Goal: Task Accomplishment & Management: Use online tool/utility

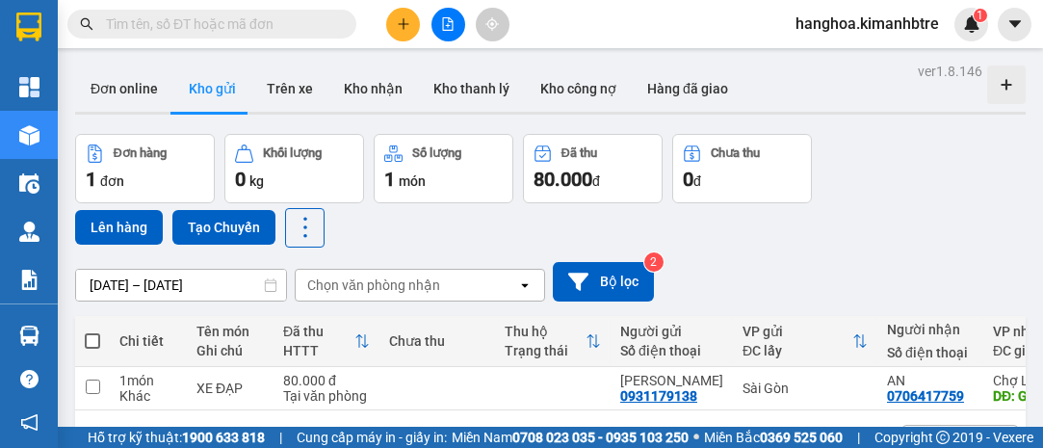
click at [400, 18] on icon "plus" at bounding box center [403, 23] width 13 height 13
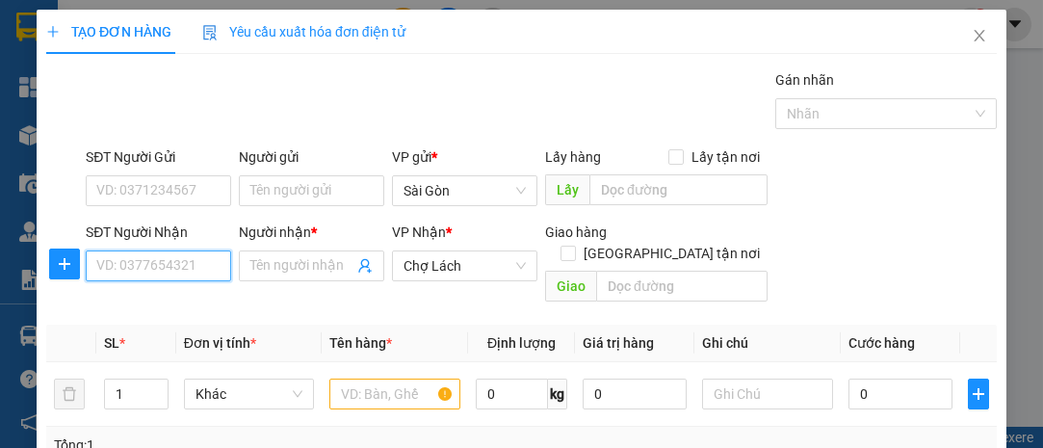
click at [174, 256] on input "SĐT Người Nhận" at bounding box center [158, 265] width 145 height 31
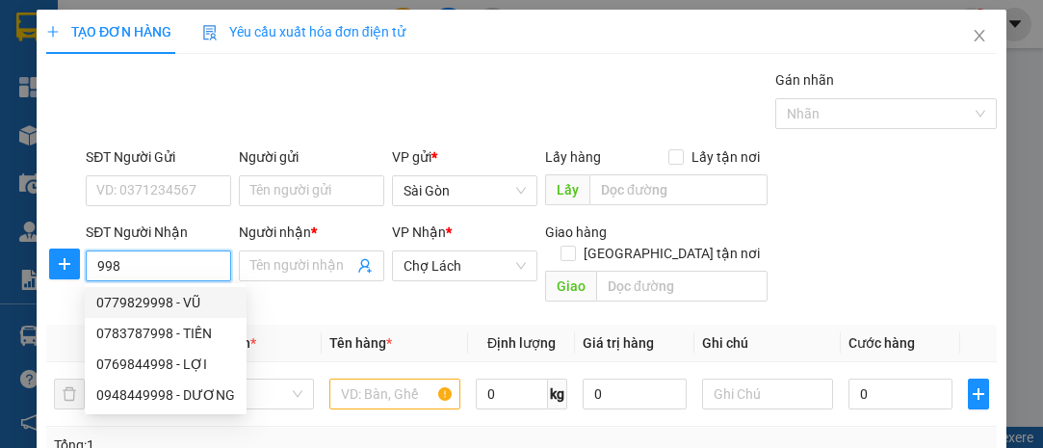
click at [168, 300] on div "0779829998 - VŨ" at bounding box center [165, 302] width 139 height 21
type input "0779829998"
type input "VŨ"
type input "LỘ HỘI"
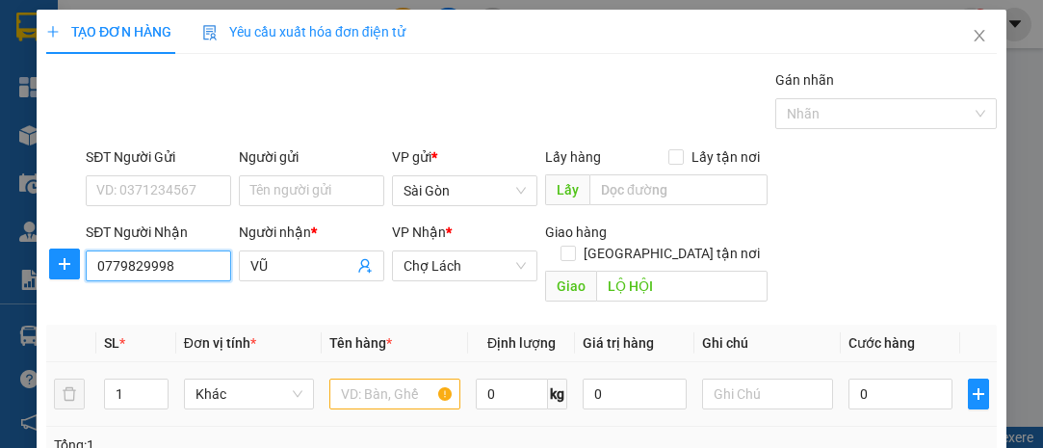
type input "0779829998"
click at [369, 378] on input "text" at bounding box center [394, 393] width 131 height 31
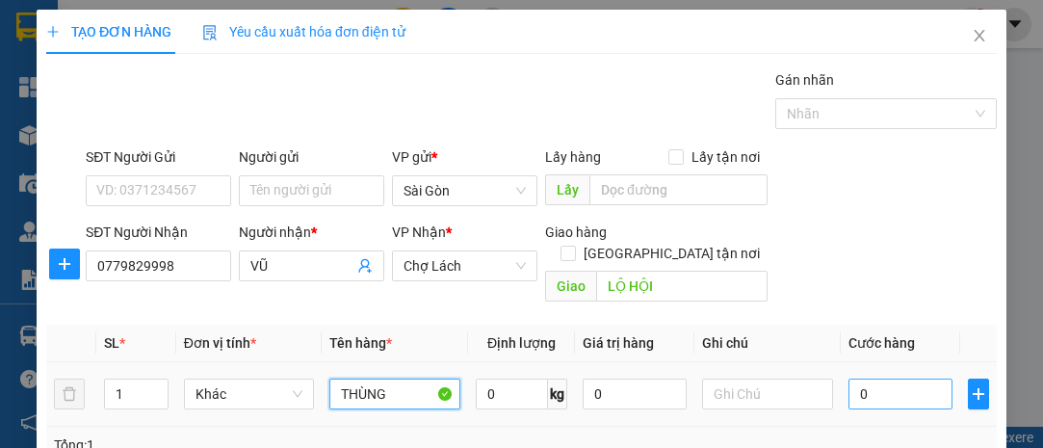
type input "THÙNG"
click at [876, 378] on input "0" at bounding box center [900, 393] width 104 height 31
type input "001"
type input "1"
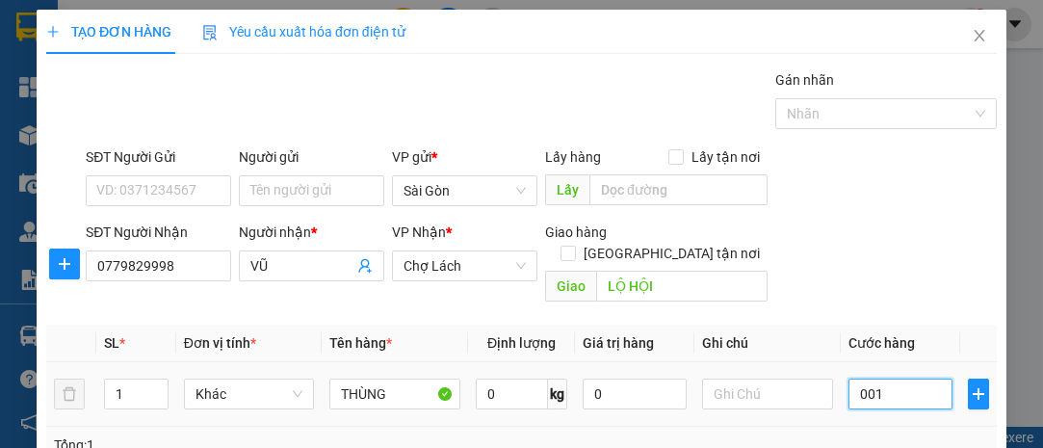
type input "0.010"
type input "10"
type input "00.100"
type input "100"
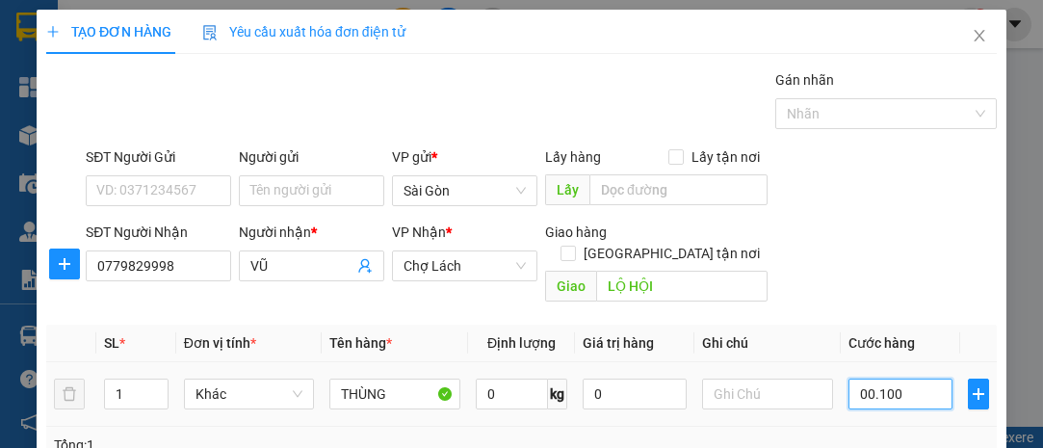
type input "100"
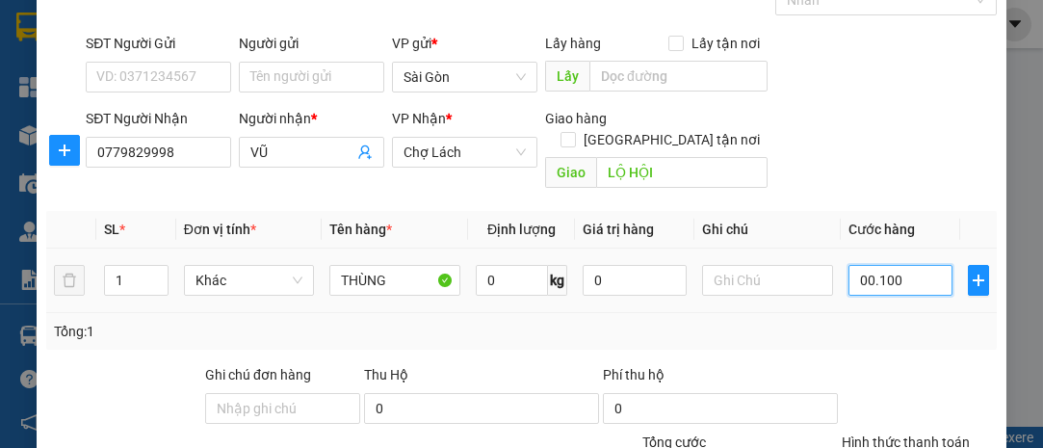
scroll to position [261, 0]
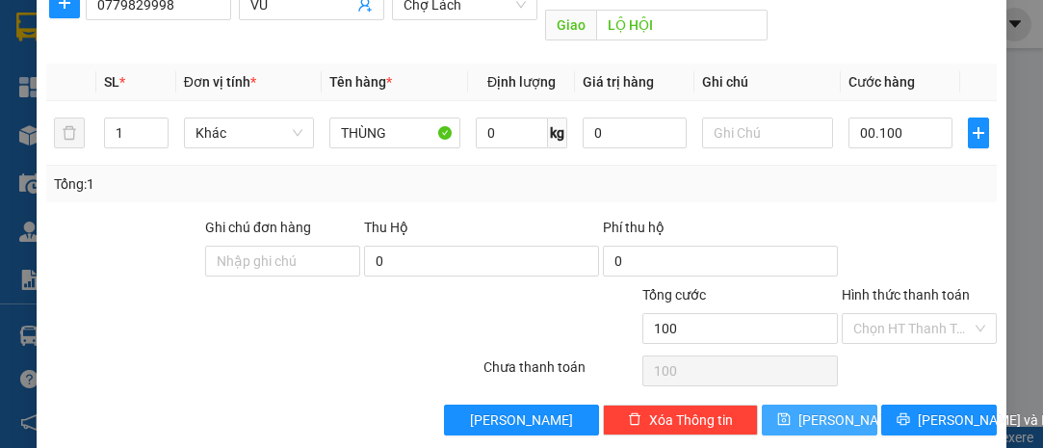
click at [837, 404] on button "[PERSON_NAME]" at bounding box center [820, 419] width 116 height 31
type input "100.000"
type input "0"
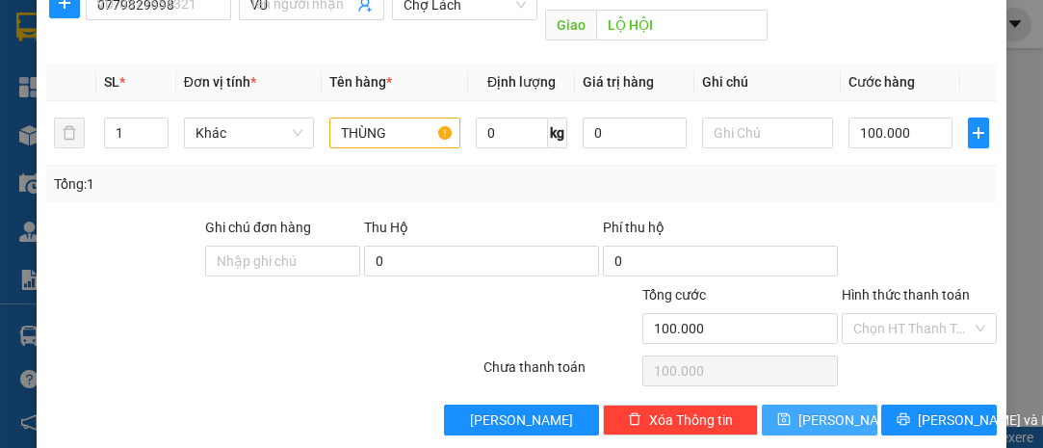
type input "0"
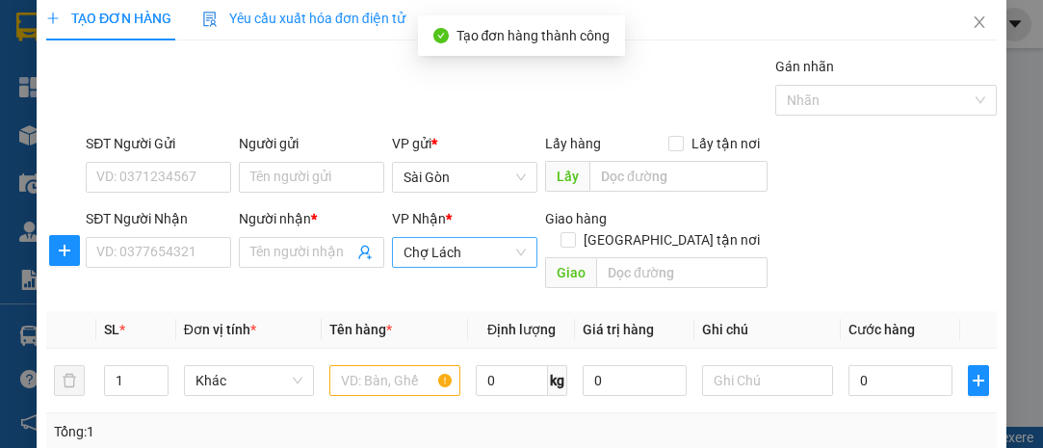
scroll to position [0, 0]
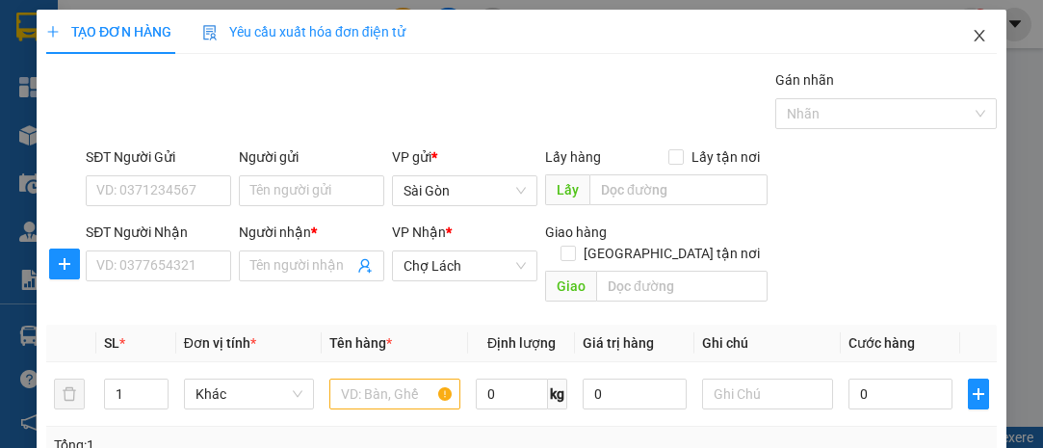
click at [971, 37] on icon "close" at bounding box center [978, 35] width 15 height 15
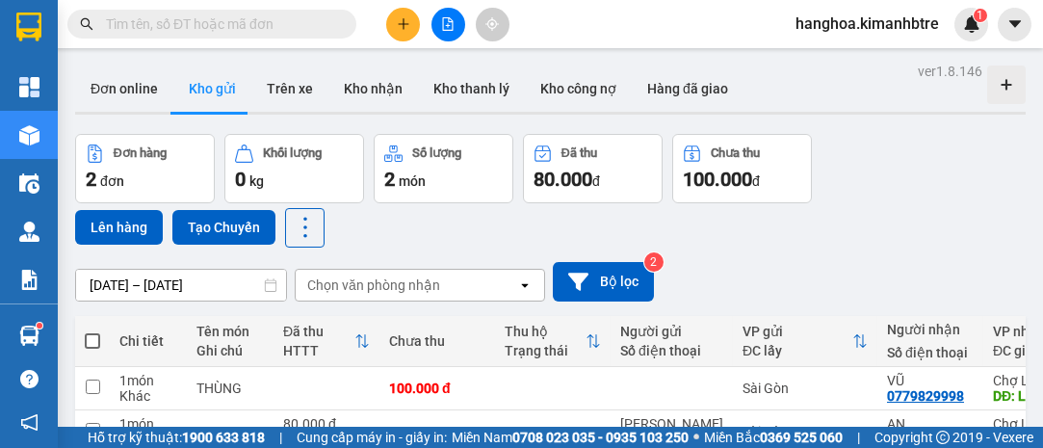
click at [91, 339] on span at bounding box center [92, 340] width 15 height 15
click at [92, 331] on input "checkbox" at bounding box center [92, 331] width 0 height 0
checkbox input "true"
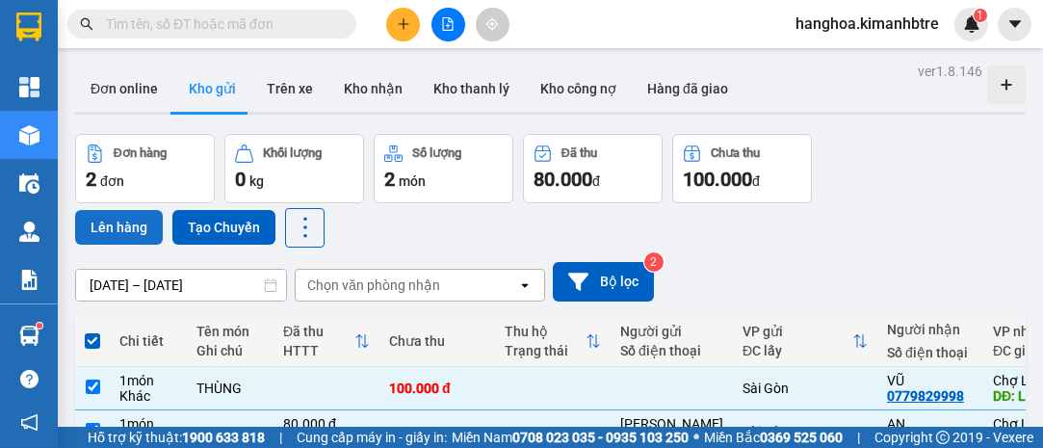
scroll to position [87, 0]
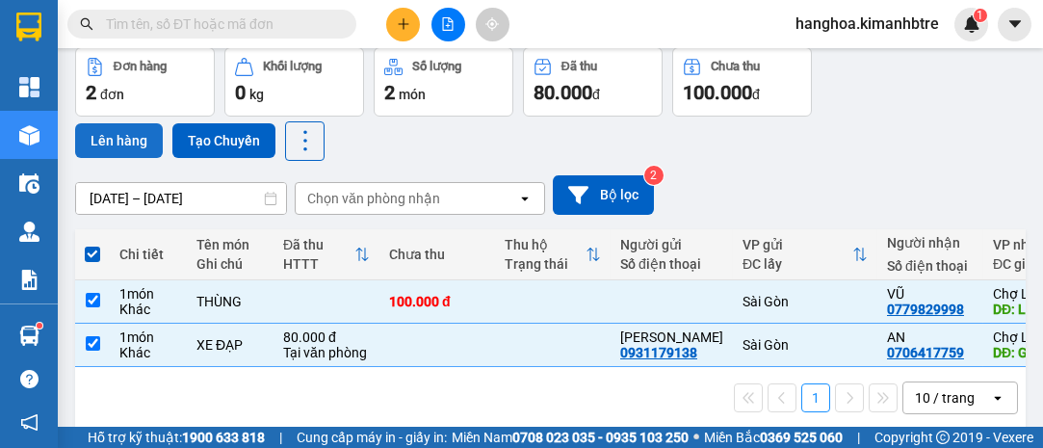
click at [129, 135] on button "Lên hàng" at bounding box center [119, 140] width 88 height 35
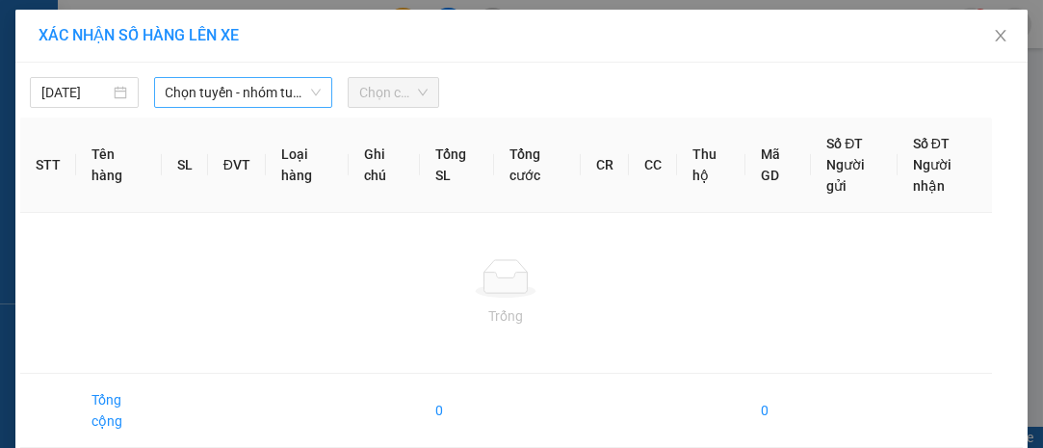
click at [191, 83] on span "Chọn tuyến - nhóm tuyến" at bounding box center [244, 92] width 156 height 29
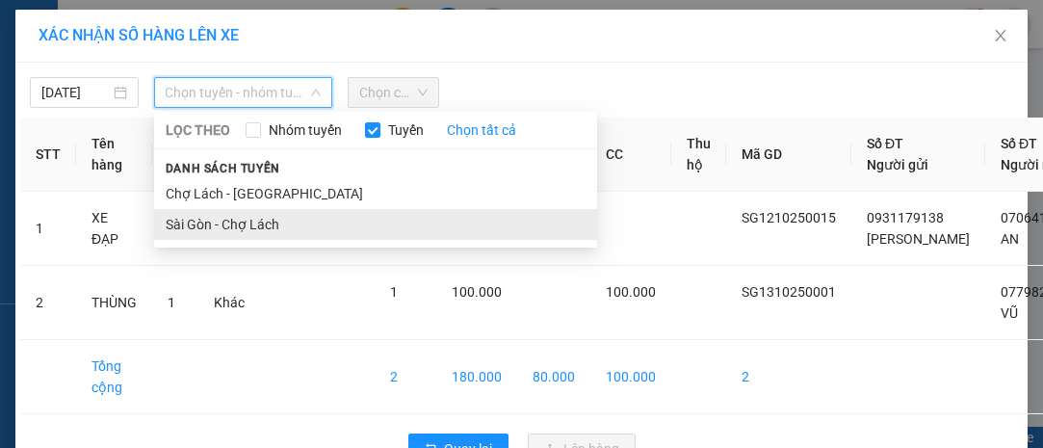
click at [259, 223] on li "Sài Gòn - Chợ Lách" at bounding box center [375, 224] width 443 height 31
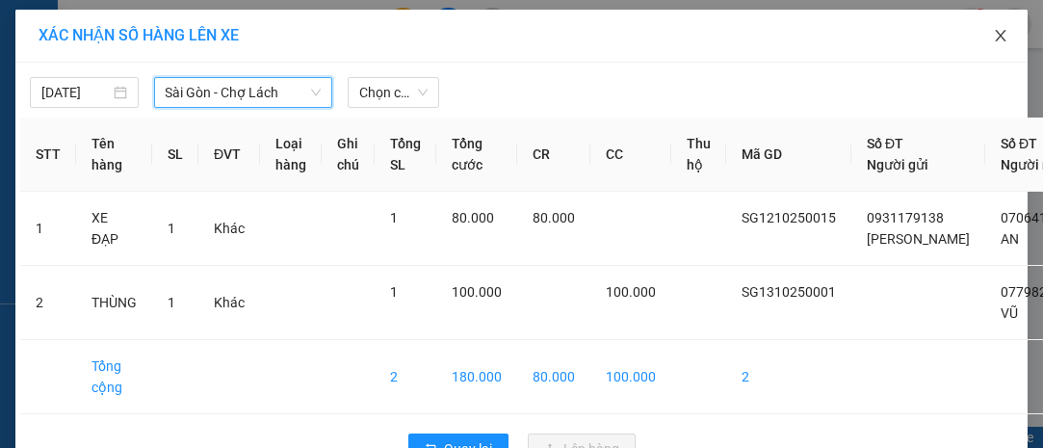
click at [996, 32] on icon "close" at bounding box center [1000, 35] width 15 height 15
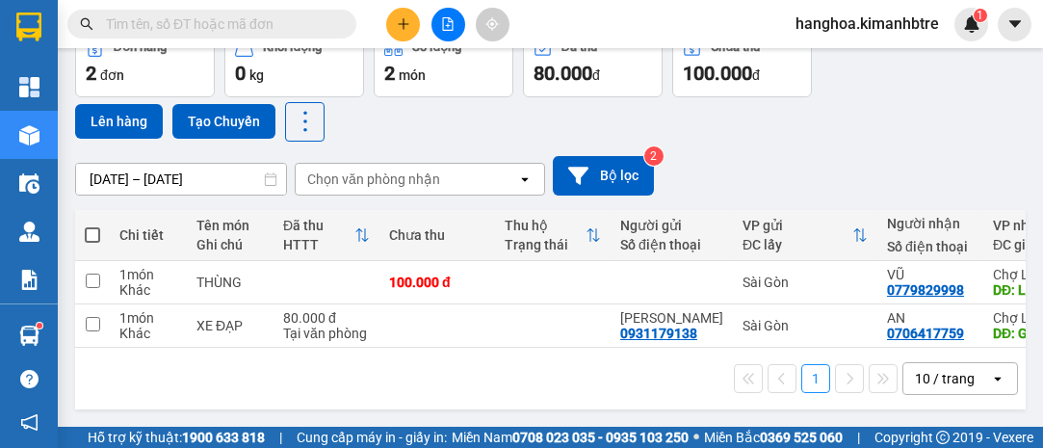
scroll to position [111, 0]
click at [93, 228] on span at bounding box center [92, 234] width 15 height 15
click at [92, 225] on input "checkbox" at bounding box center [92, 225] width 0 height 0
checkbox input "true"
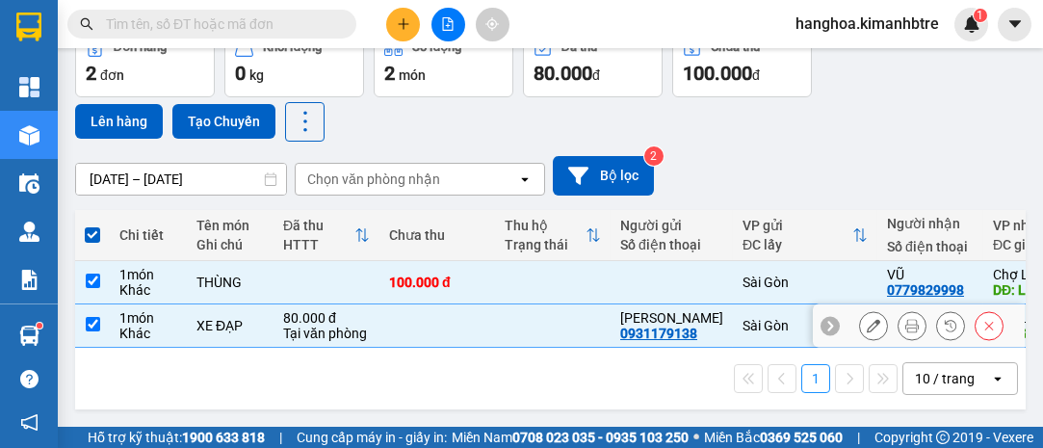
click at [90, 317] on input "checkbox" at bounding box center [93, 324] width 14 height 14
checkbox input "false"
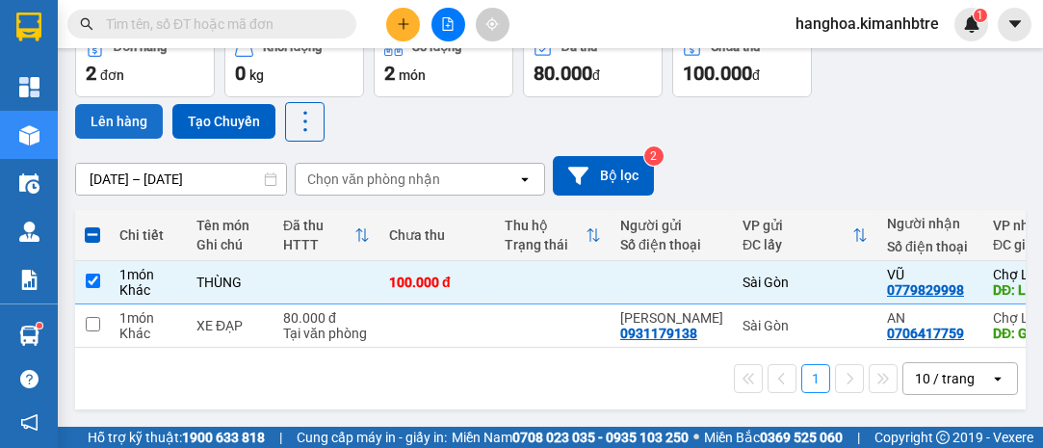
click at [106, 114] on button "Lên hàng" at bounding box center [119, 121] width 88 height 35
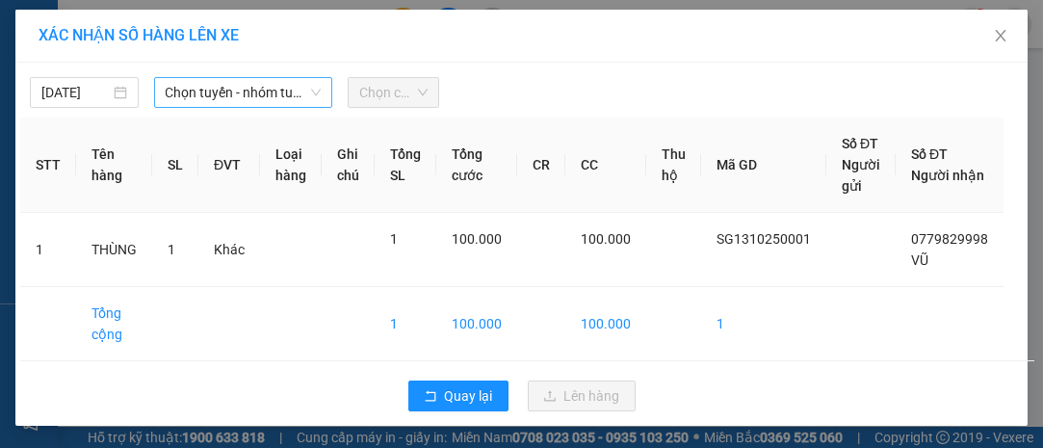
click at [245, 94] on span "Chọn tuyến - nhóm tuyến" at bounding box center [244, 92] width 156 height 29
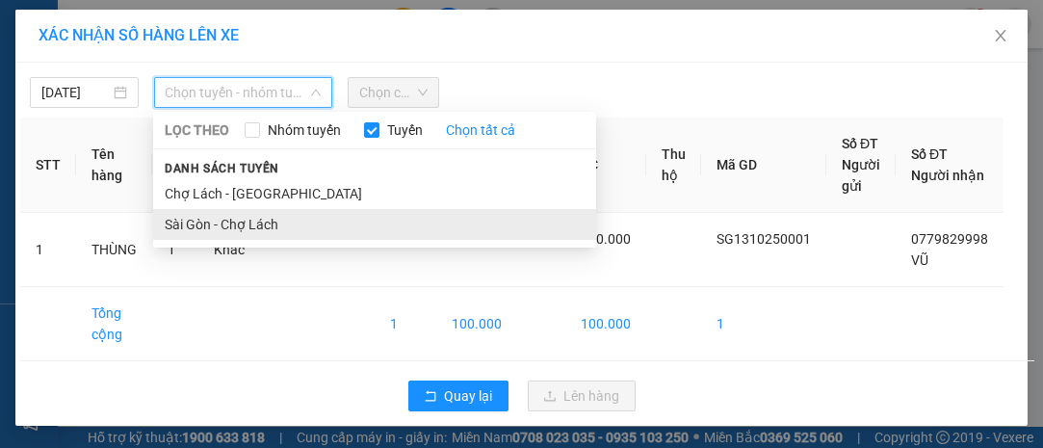
click at [271, 227] on li "Sài Gòn - Chợ Lách" at bounding box center [374, 224] width 443 height 31
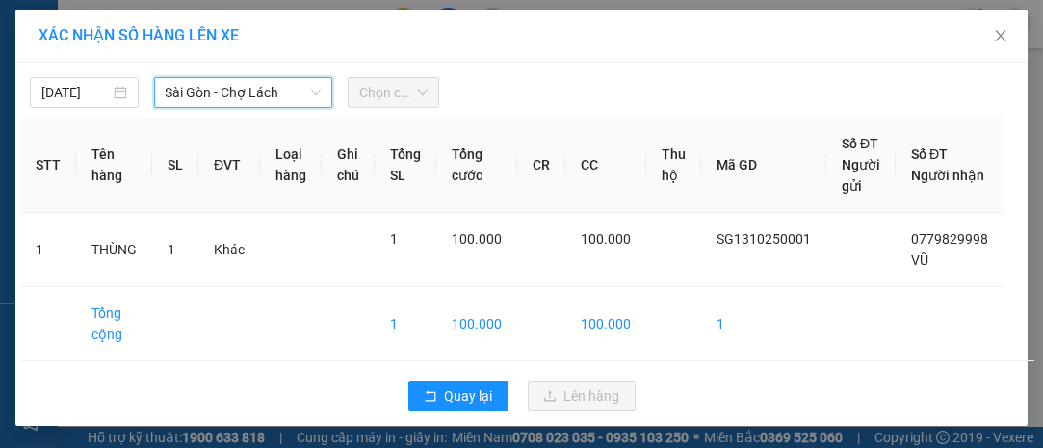
click at [384, 87] on span "Chọn chuyến" at bounding box center [392, 92] width 67 height 29
click at [390, 96] on span "Chọn chuyến" at bounding box center [392, 92] width 67 height 29
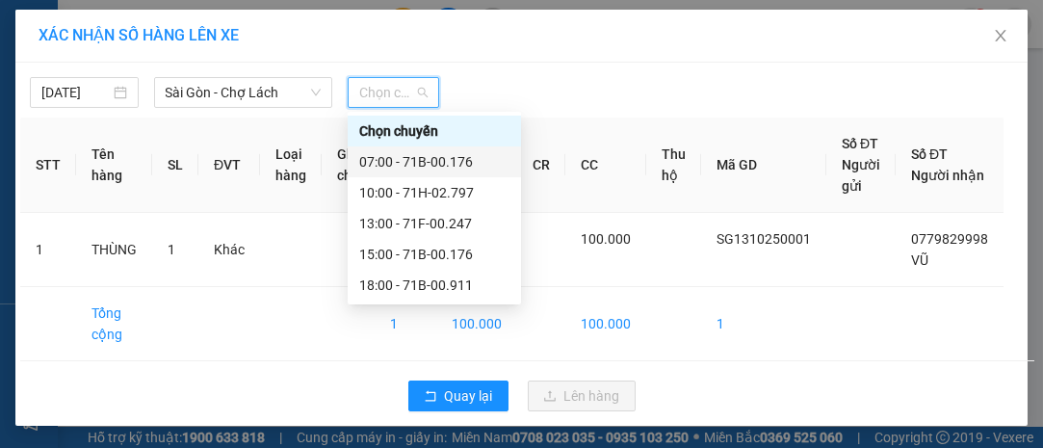
click at [406, 157] on div "07:00 - 71B-00.176" at bounding box center [434, 161] width 150 height 21
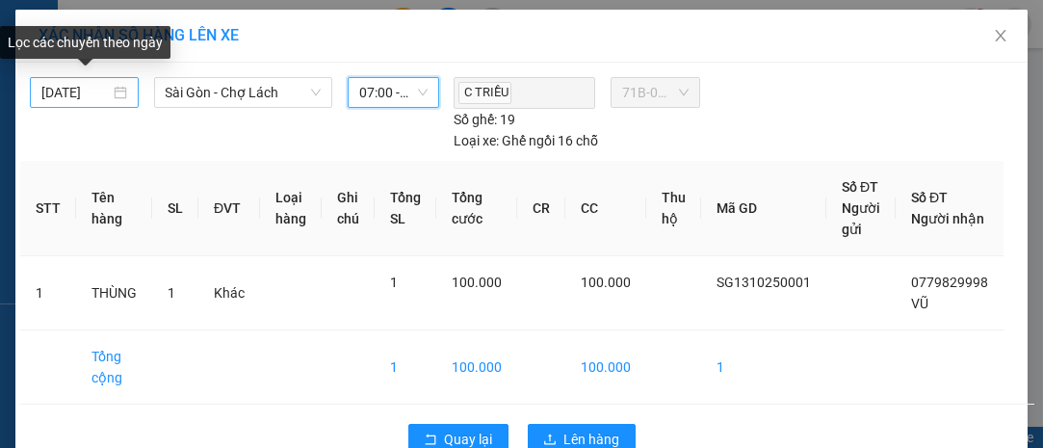
click at [98, 84] on input "[DATE]" at bounding box center [75, 92] width 68 height 21
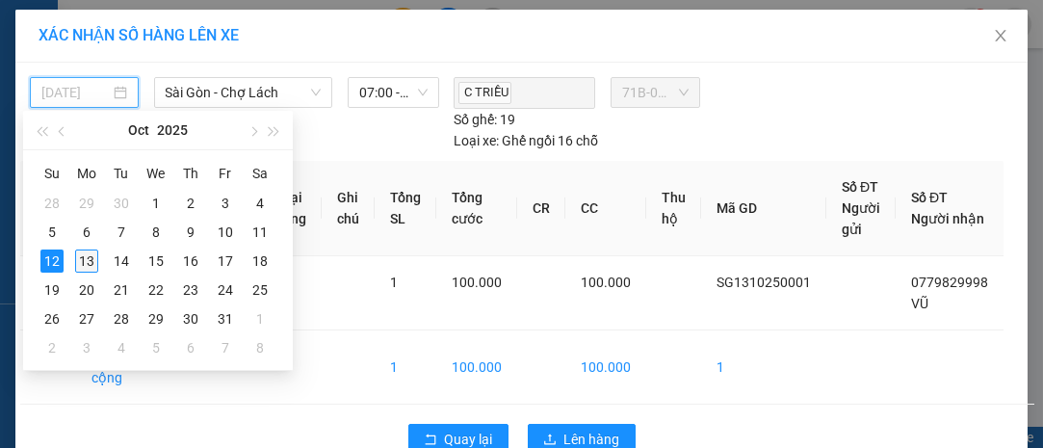
click at [86, 262] on div "13" at bounding box center [86, 260] width 23 height 23
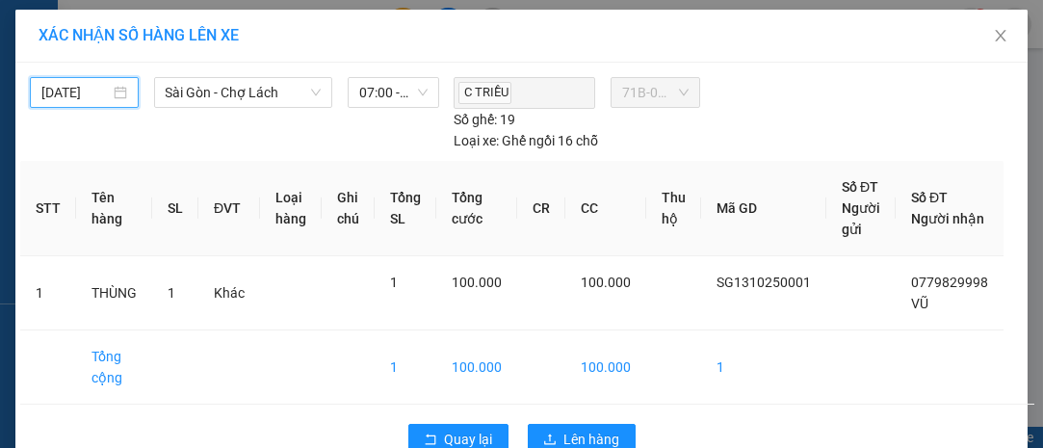
type input "[DATE]"
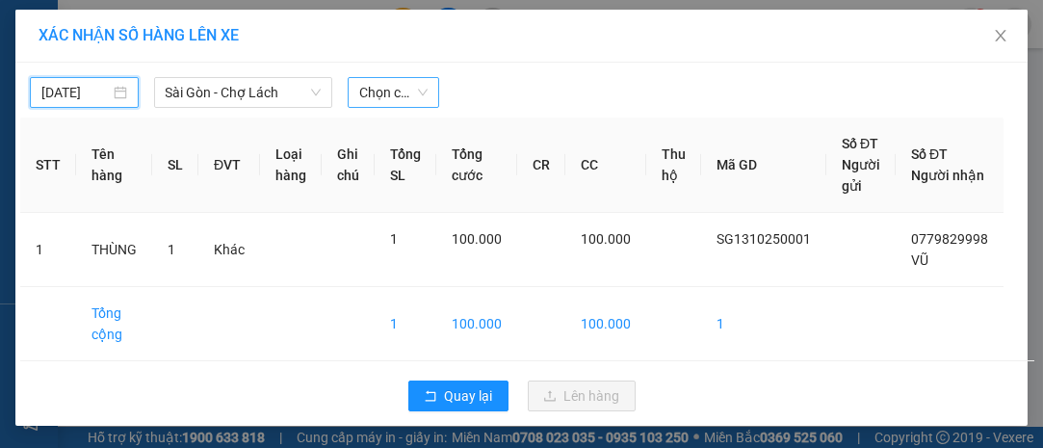
click at [380, 97] on span "Chọn chuyến" at bounding box center [392, 92] width 67 height 29
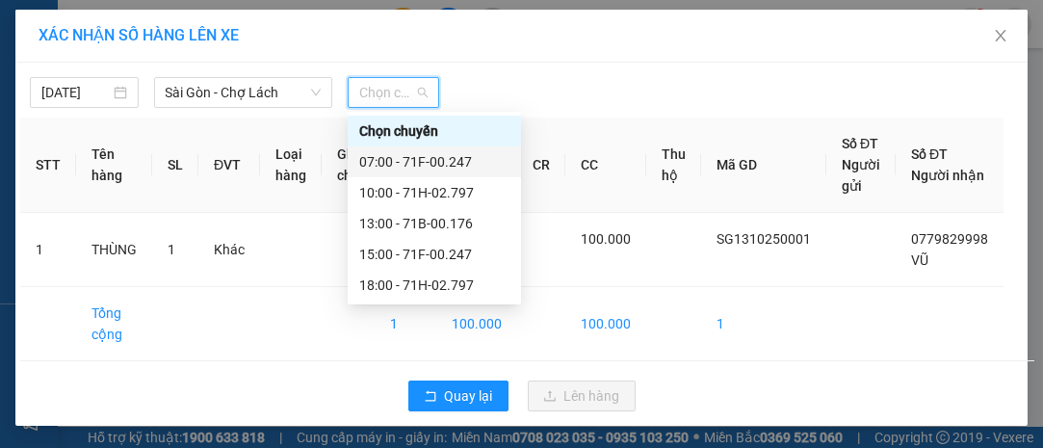
click at [421, 157] on div "07:00 - 71F-00.247" at bounding box center [434, 161] width 150 height 21
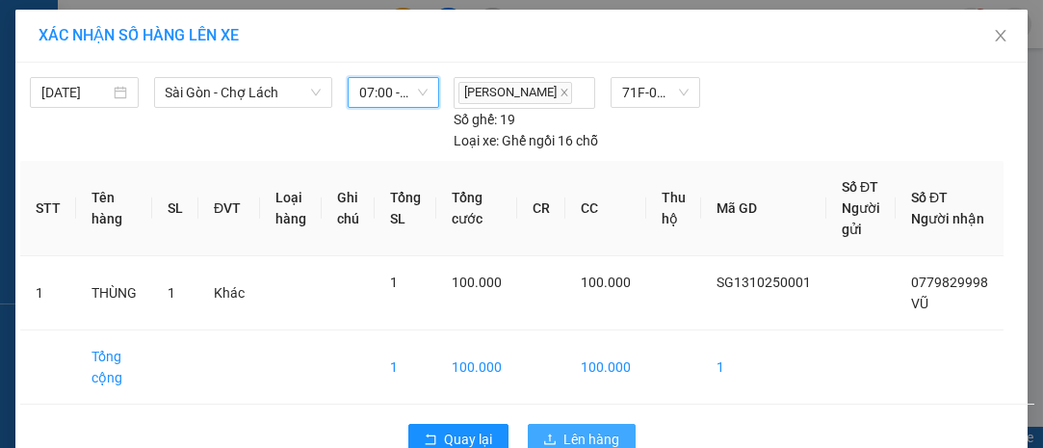
click at [588, 428] on span "Lên hàng" at bounding box center [592, 438] width 56 height 21
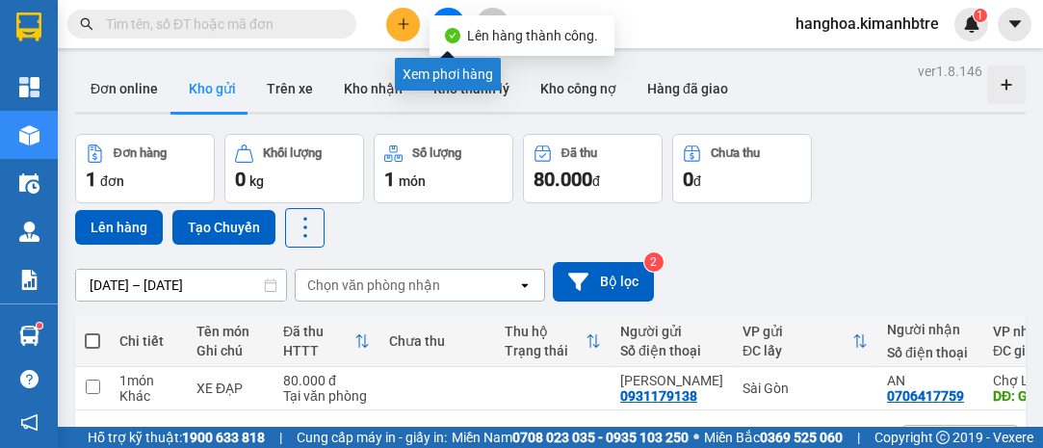
click at [447, 11] on button at bounding box center [448, 25] width 34 height 34
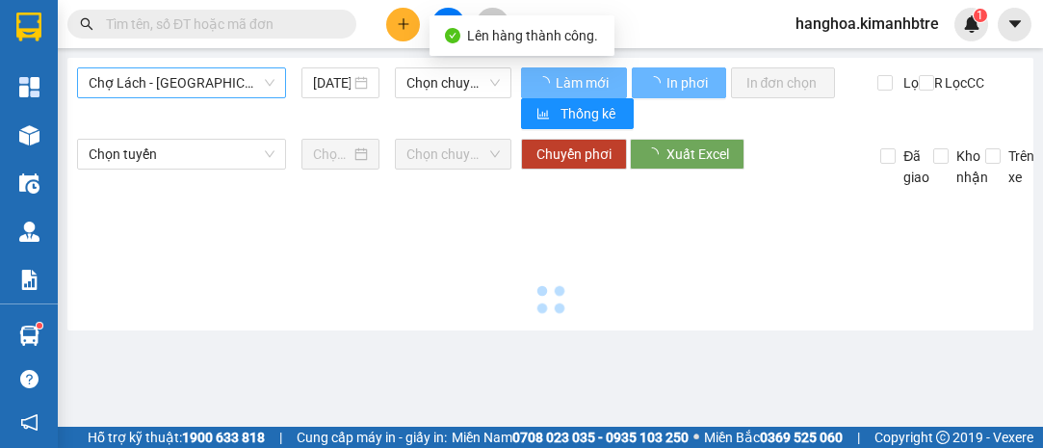
type input "[DATE]"
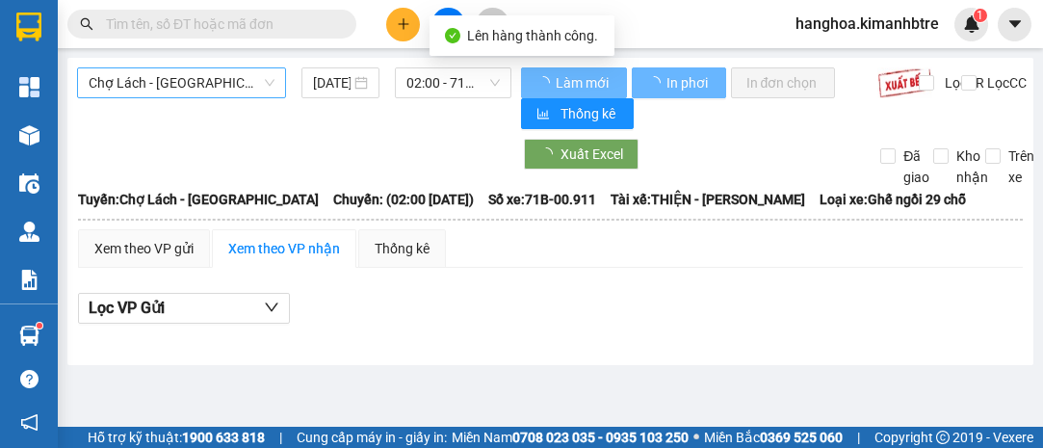
click at [219, 78] on span "Chợ Lách - [GEOGRAPHIC_DATA]" at bounding box center [182, 82] width 186 height 29
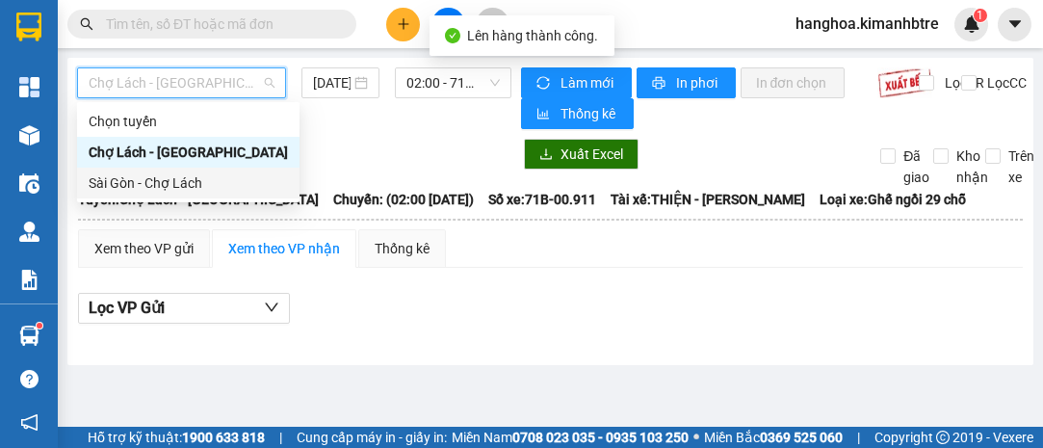
click at [224, 188] on div "Sài Gòn - Chợ Lách" at bounding box center [188, 182] width 199 height 21
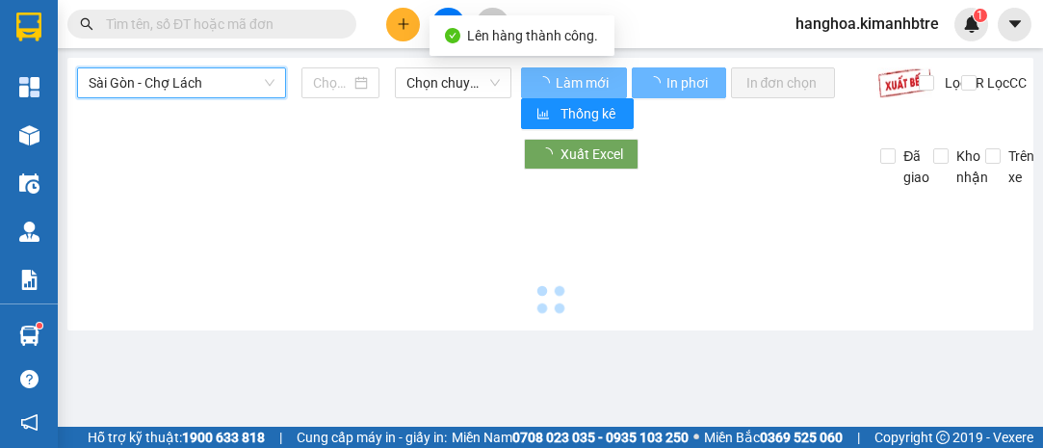
type input "[DATE]"
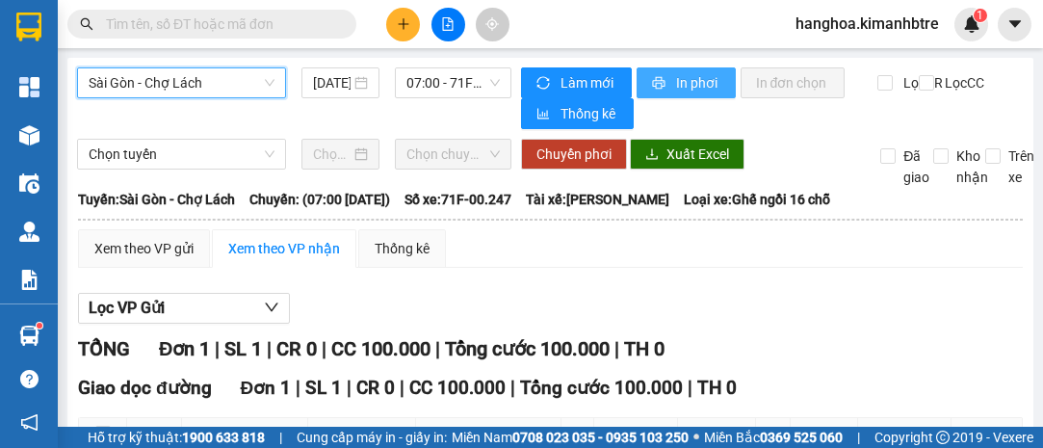
click at [682, 86] on span "In phơi" at bounding box center [698, 82] width 44 height 21
